Goal: Task Accomplishment & Management: Manage account settings

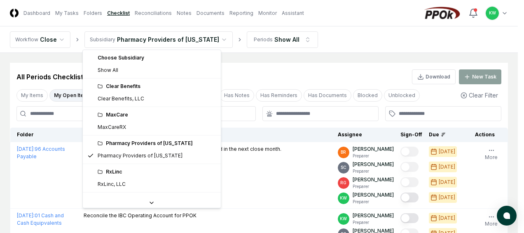
click at [212, 38] on html "CloseCore Dashboard My Tasks Folders Checklist Reconciliations Notes Documents …" at bounding box center [262, 203] width 524 height 407
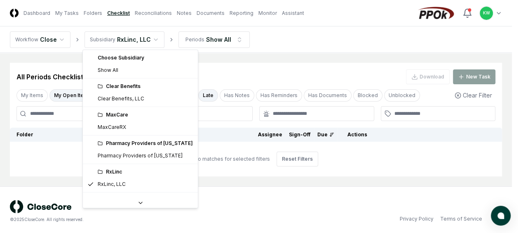
click at [151, 37] on html "CloseCore Dashboard My Tasks Folders Checklist Reconciliations Notes Documents …" at bounding box center [259, 117] width 518 height 235
click at [173, 39] on html "CloseCore Dashboard My Tasks Folders Checklist Reconciliations Notes Documents …" at bounding box center [262, 117] width 524 height 235
